Goal: Task Accomplishment & Management: Manage account settings

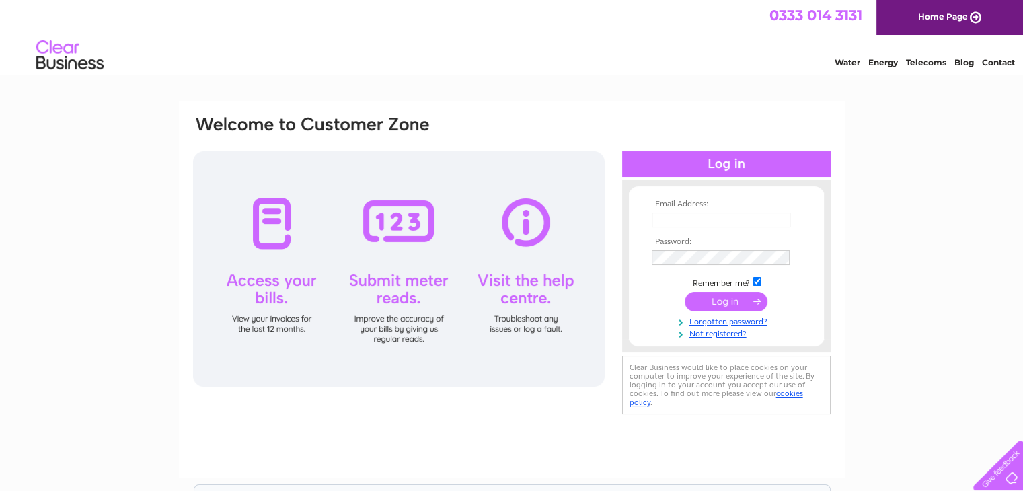
type input "[EMAIL_ADDRESS][DOMAIN_NAME]"
click at [721, 299] on input "submit" at bounding box center [726, 301] width 83 height 19
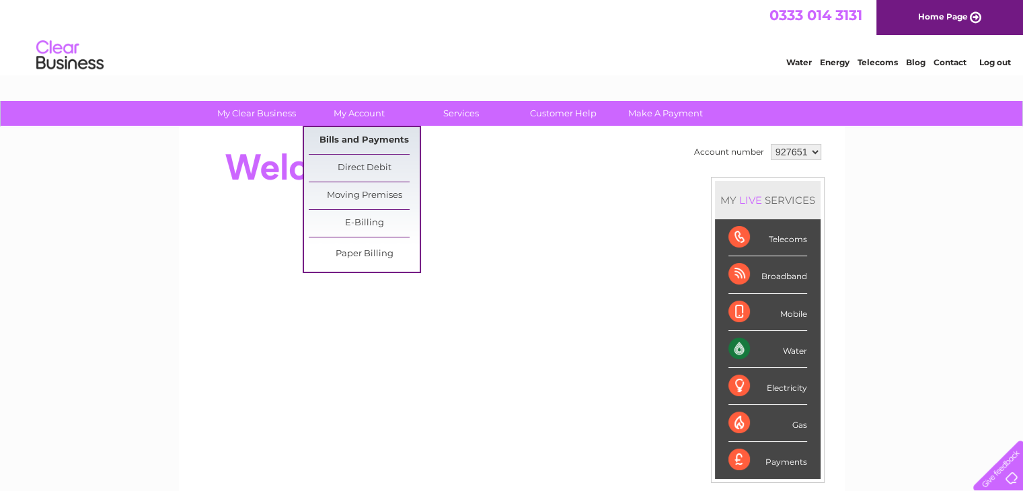
click at [361, 143] on link "Bills and Payments" at bounding box center [364, 140] width 111 height 27
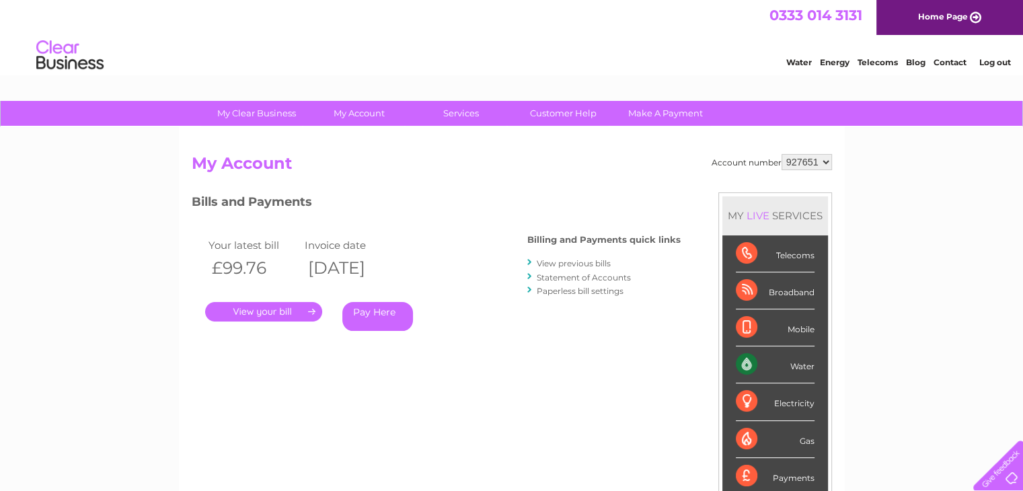
click at [270, 312] on link "." at bounding box center [263, 312] width 117 height 20
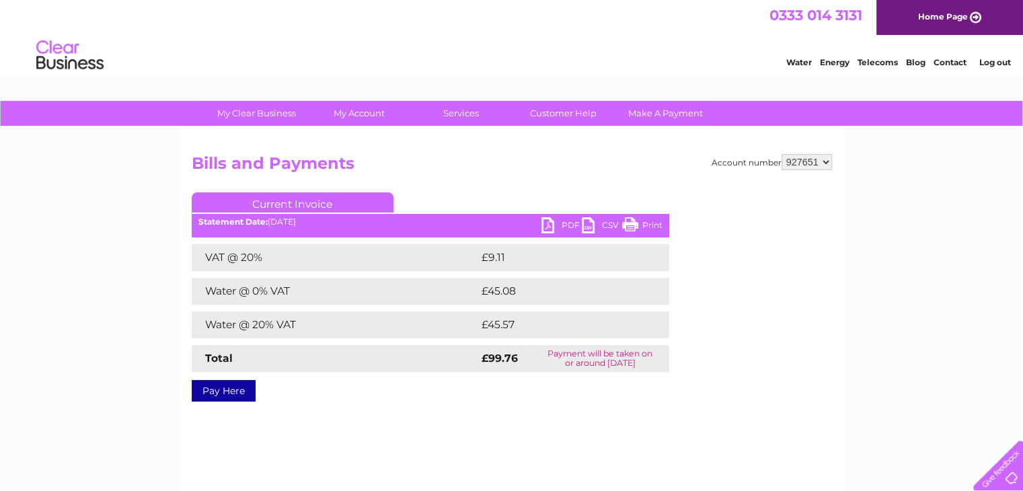
click at [567, 225] on link "PDF" at bounding box center [562, 227] width 40 height 20
